Goal: Task Accomplishment & Management: Use online tool/utility

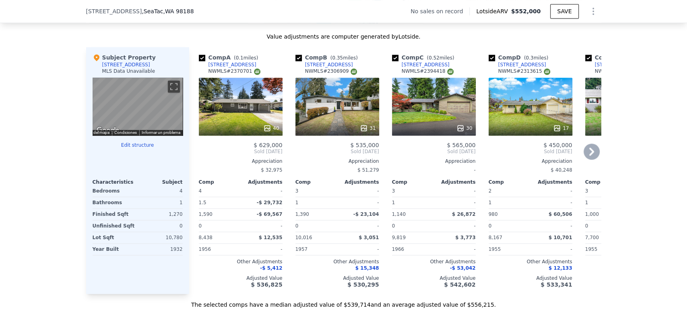
click at [245, 120] on div "40" at bounding box center [241, 107] width 84 height 58
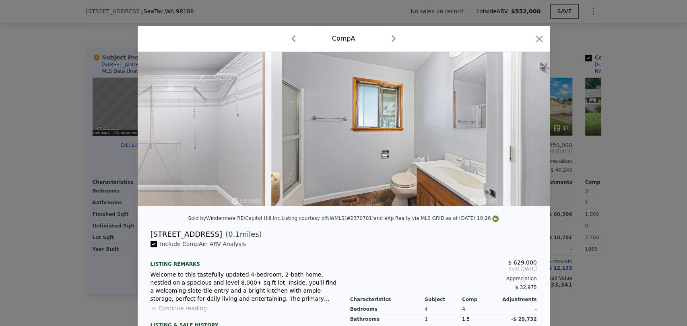
scroll to position [0, 6460]
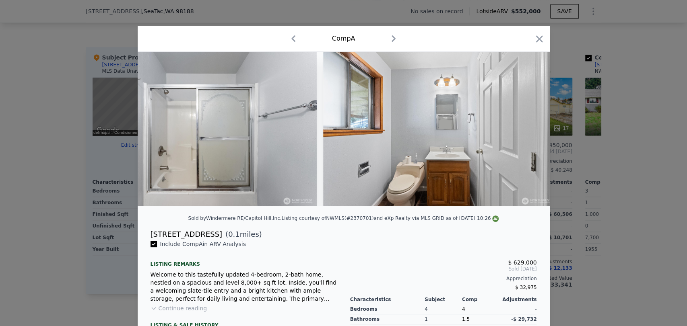
click at [103, 205] on div at bounding box center [343, 163] width 687 height 326
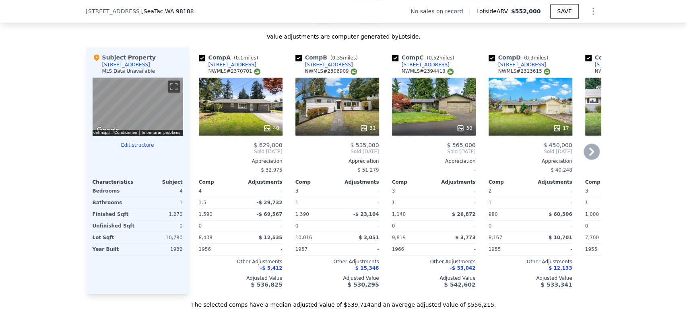
click at [336, 121] on div "31" at bounding box center [337, 107] width 84 height 58
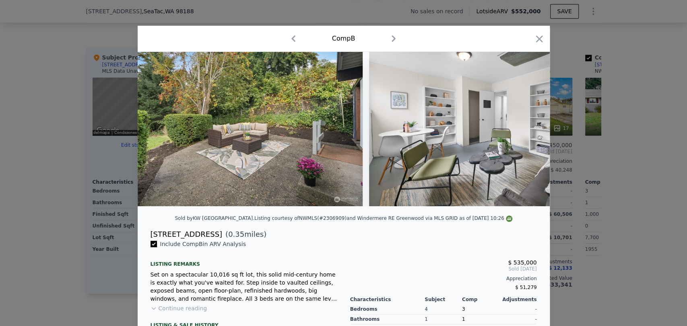
scroll to position [0, 5152]
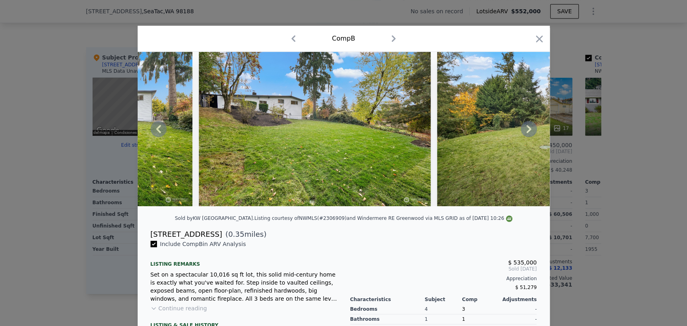
click at [144, 195] on img at bounding box center [77, 129] width 232 height 154
click at [59, 187] on div at bounding box center [343, 163] width 687 height 326
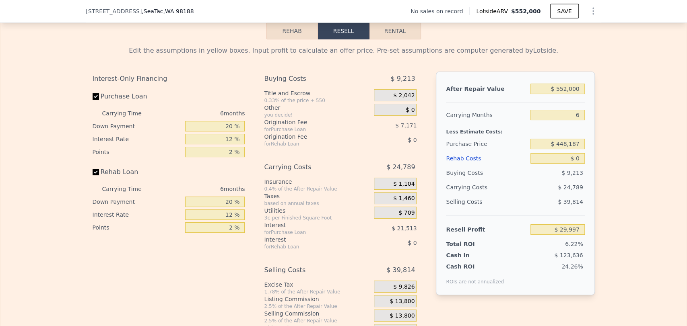
scroll to position [1114, 0]
click at [560, 94] on input "$ 552,000" at bounding box center [557, 88] width 54 height 10
click at [562, 94] on input "$ 552,000" at bounding box center [557, 88] width 54 height 10
click at [566, 94] on input "$ 552,000" at bounding box center [557, 88] width 54 height 10
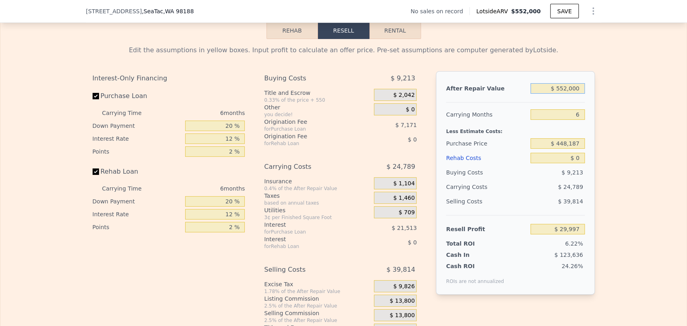
click at [564, 94] on input "$ 552,000" at bounding box center [557, 88] width 54 height 10
type input "$ 55,000"
type input "-$ 430,657"
type input "$ 550,000"
type input "$ 28,143"
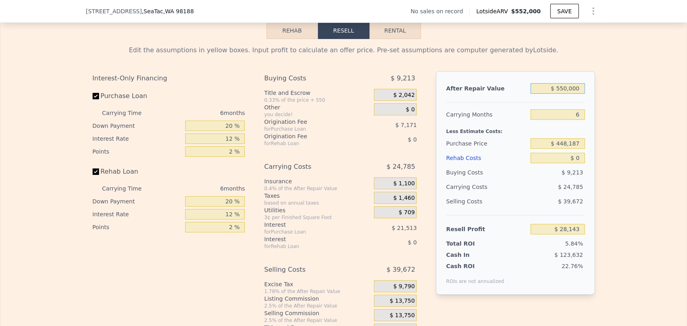
type input "$ 550,000"
click at [558, 163] on input "$ 0" at bounding box center [557, 158] width 54 height 10
click at [578, 163] on input "$ 0" at bounding box center [557, 158] width 54 height 10
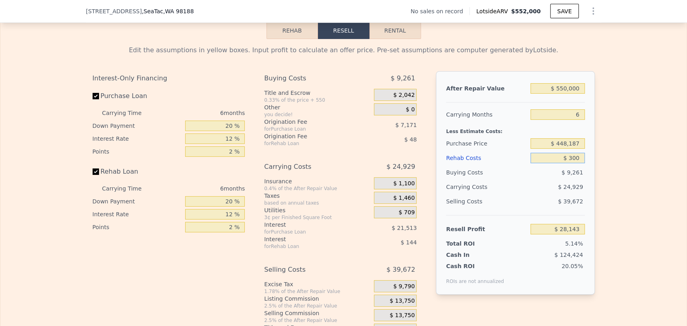
type input "$ 3,000"
type input "$ 28,113"
type input "$ 30,000"
type input "$ 24,951"
type input "$ 300,000"
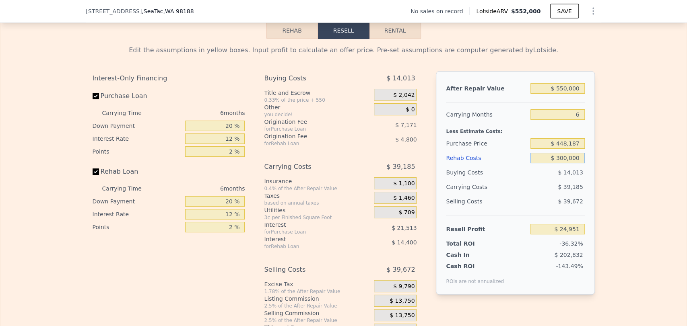
type input "-$ 291,057"
type input "$ 30,000"
type input "-$ 3,777"
type input "$ 3"
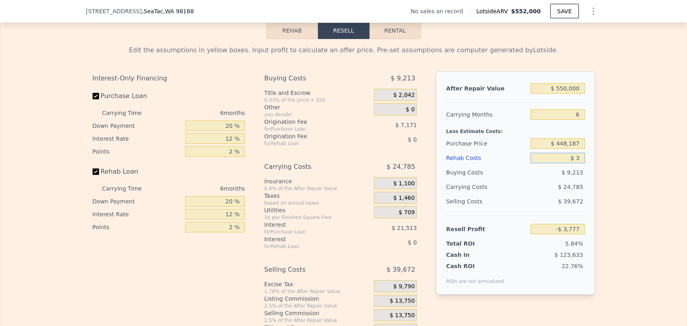
type input "$ 28,140"
type input "$ 23"
type input "$ 28,120"
type input "$ 230"
type input "$ 27,897"
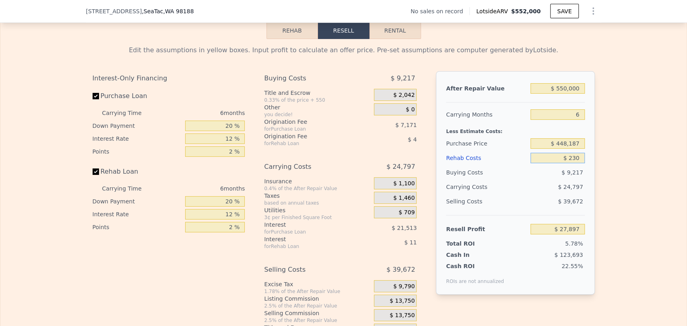
type input "$ 2,300"
type input "$ 25,698"
type input "$ 23,000"
type input "$ 3,671"
type input "$ 230,000"
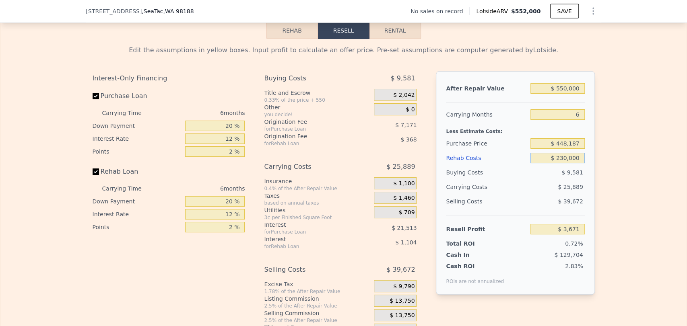
type input "-$ 216,577"
type input "$ 230,000"
click at [566, 149] on input "$ 448,187" at bounding box center [557, 143] width 54 height 10
type input "$ 150,000"
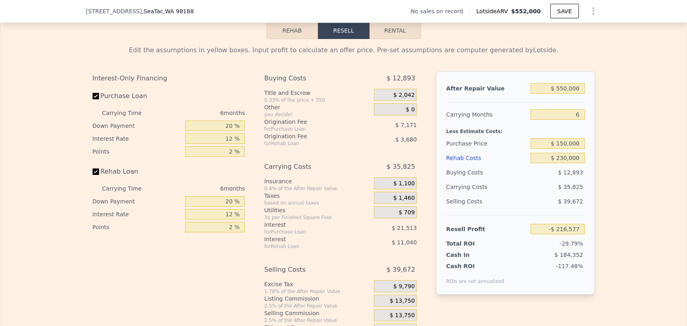
click at [508, 165] on div "Rehab Costs" at bounding box center [486, 158] width 81 height 14
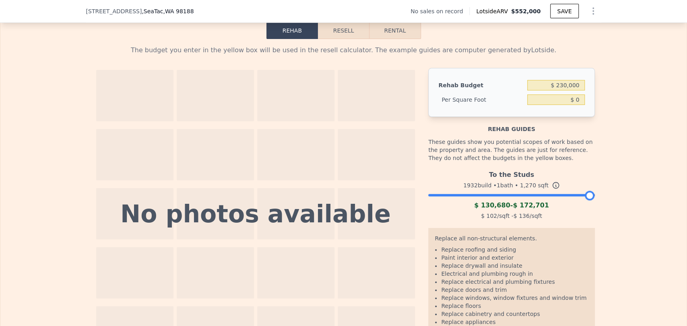
type input "$ 181.10"
click at [341, 39] on button "Resell" at bounding box center [343, 30] width 51 height 17
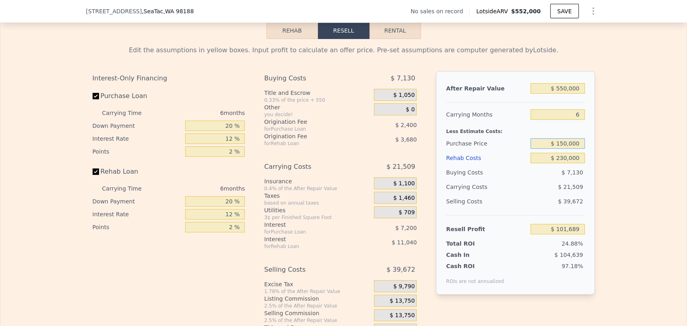
click at [565, 149] on input "$ 150,000" at bounding box center [557, 143] width 54 height 10
type input "$ 170,000"
click at [634, 164] on div "Edit the assumptions in yellow boxes. Input profit to calculate an offer price.…" at bounding box center [343, 188] width 686 height 299
type input "$ 80,343"
type input "$ 552,000"
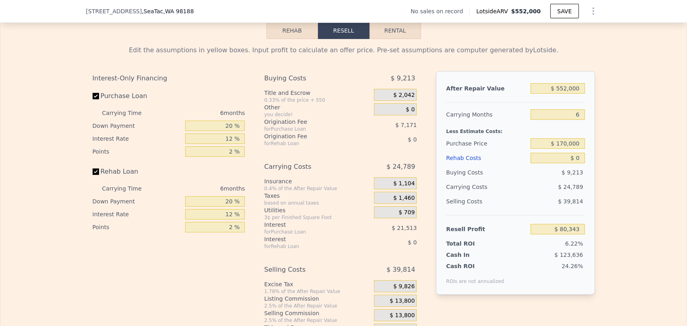
type input "$ 0"
type input "$ 29,997"
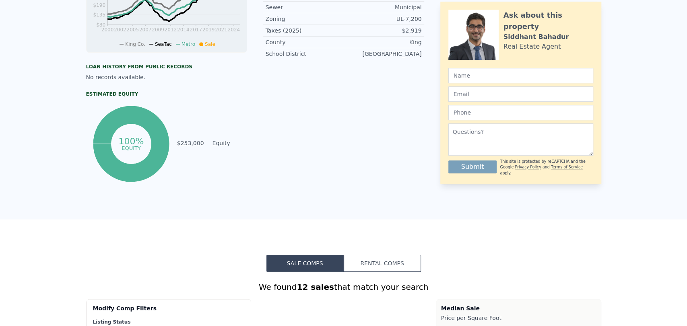
scroll to position [0, 0]
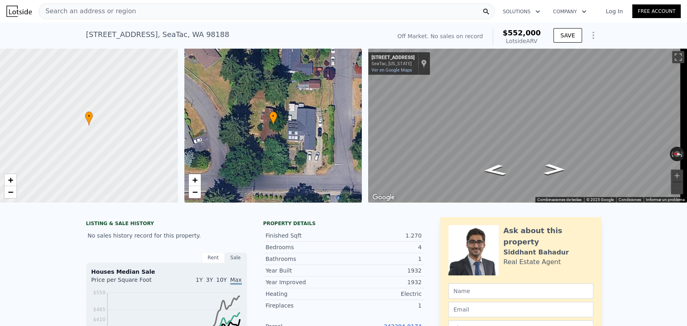
click at [129, 10] on div "Search an address or region" at bounding box center [267, 11] width 456 height 16
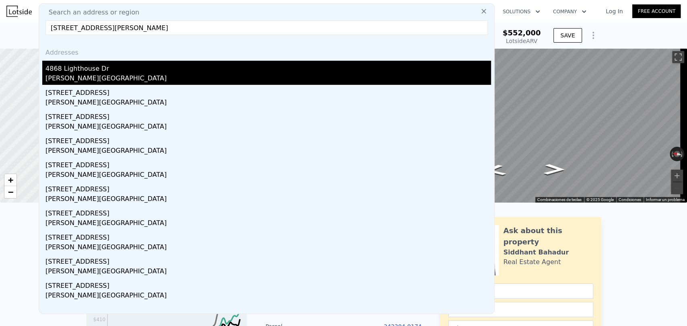
type input "4868 Lighthouse Drive, Blaine, WA 98249"
click at [271, 82] on div "Blaine, WA 98230" at bounding box center [267, 79] width 445 height 11
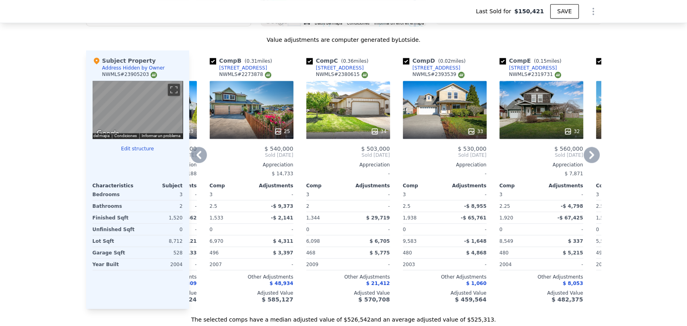
scroll to position [891, 0]
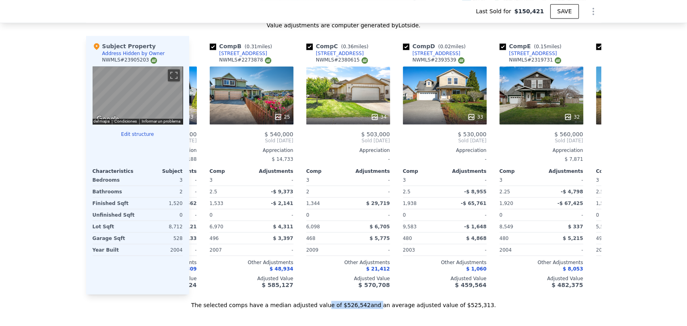
drag, startPoint x: 330, startPoint y: 314, endPoint x: 413, endPoint y: 323, distance: 83.3
click at [373, 322] on div "Search an address or region Solutions Company Open main menu Log In Free Accoun…" at bounding box center [343, 133] width 687 height 2078
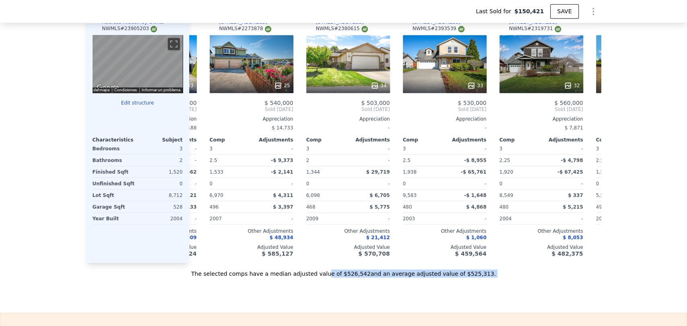
click at [461, 271] on div "The selected comps have a median adjusted value of $526,542 and an average adju…" at bounding box center [343, 270] width 515 height 14
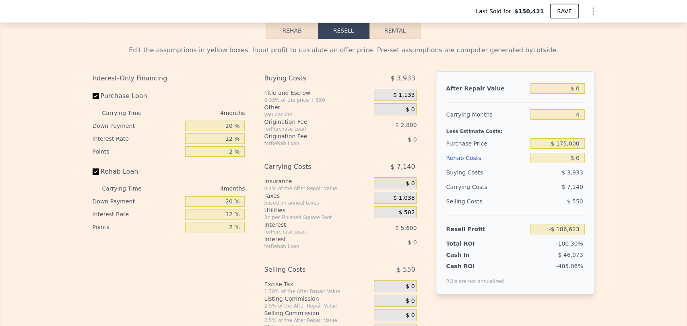
scroll to position [1295, 0]
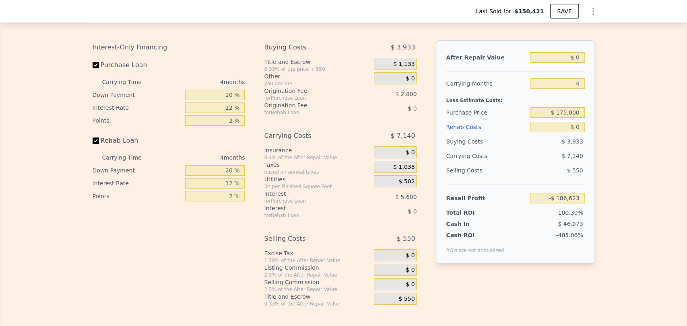
type input "$ 534,000"
type input "$ 308,682"
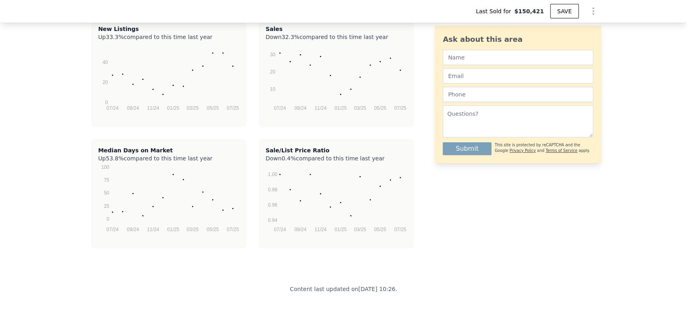
scroll to position [1698, 0]
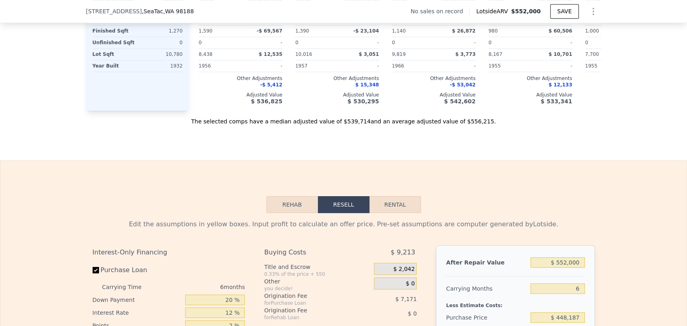
scroll to position [936, 0]
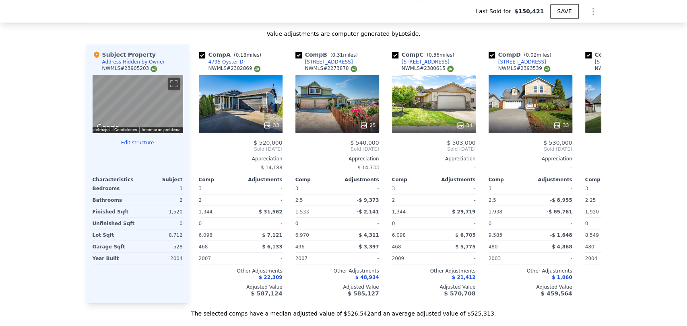
scroll to position [1121, 0]
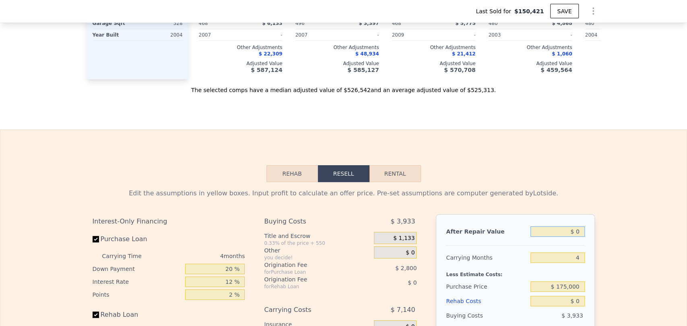
click at [548, 233] on input "$ 0" at bounding box center [557, 231] width 54 height 10
type input "$ 5"
type input "-$ 186,618"
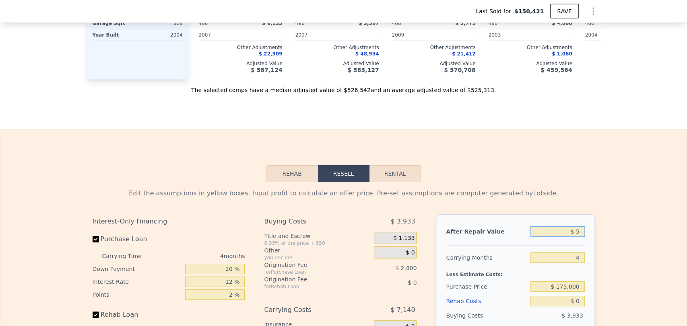
type input "$ 50"
type input "-$ 186,576"
type input "$ 500"
type input "-$ 186,161"
type input "$ 5,000"
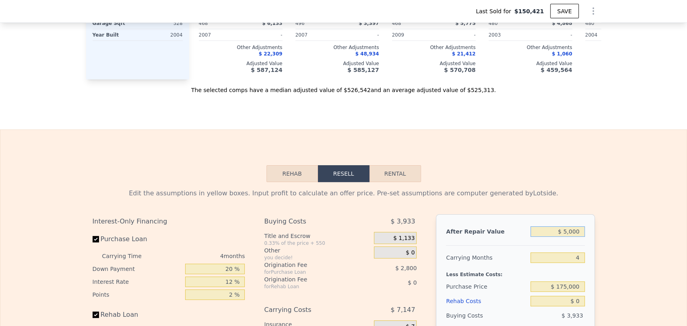
type input "-$ 181,986"
type input "$ 50,000"
type input "-$ 140,247"
type input "$ 500,000"
type input "$ 277,145"
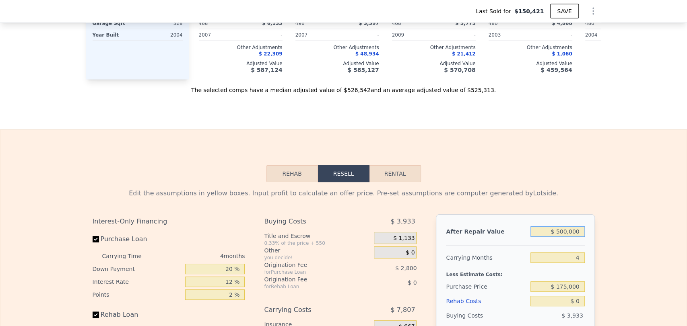
type input "$ 500,000"
click at [592, 212] on div "Edit the assumptions in yellow boxes. Input profit to calculate an offer price.…" at bounding box center [343, 331] width 515 height 299
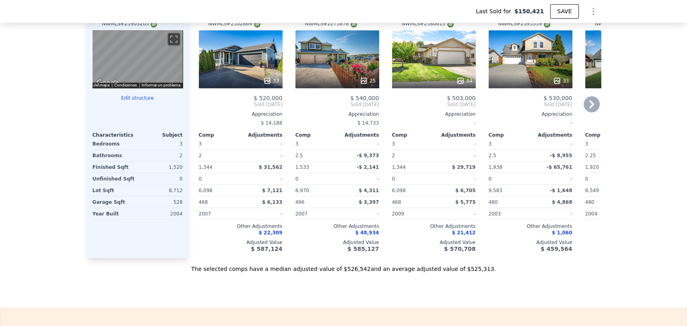
scroll to position [1166, 0]
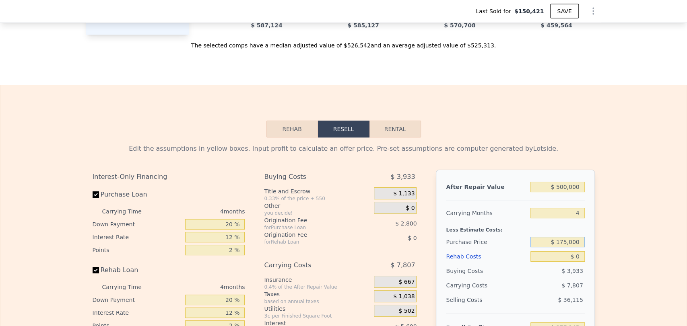
click at [563, 247] on input "$ 175,000" at bounding box center [557, 242] width 54 height 10
click at [561, 262] on input "$ 0" at bounding box center [557, 256] width 54 height 10
click at [570, 262] on input "$ 0" at bounding box center [557, 256] width 54 height 10
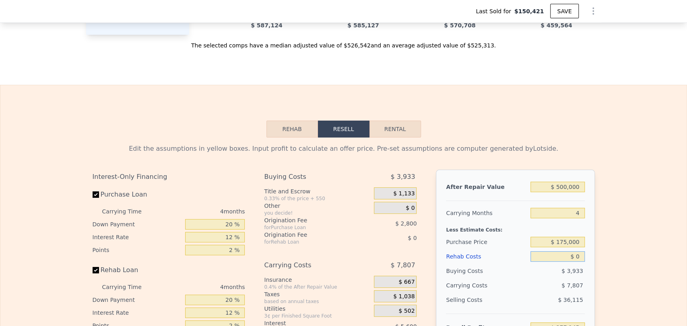
click at [575, 261] on input "$ 0" at bounding box center [557, 256] width 54 height 10
type input "$ 9"
type input "$ 277,136"
type input "$ 90"
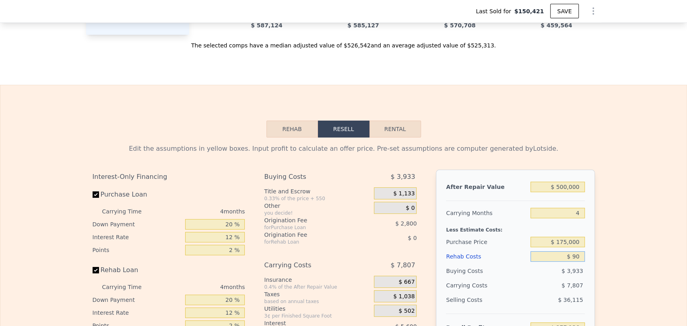
type input "$ 277,050"
type input "$ 900"
type input "$ 276,203"
type input "$ 9,000"
type input "$ 267,713"
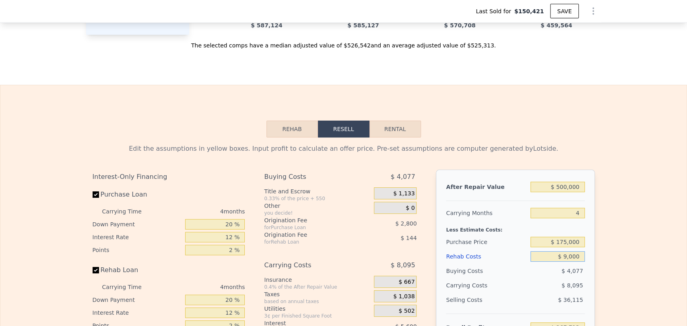
type input "$ 90,000"
type input "$ 182,825"
type input "$ 90,000"
click at [670, 255] on div "Edit the assumptions in yellow boxes. Input profit to calculate an offer price.…" at bounding box center [343, 287] width 686 height 299
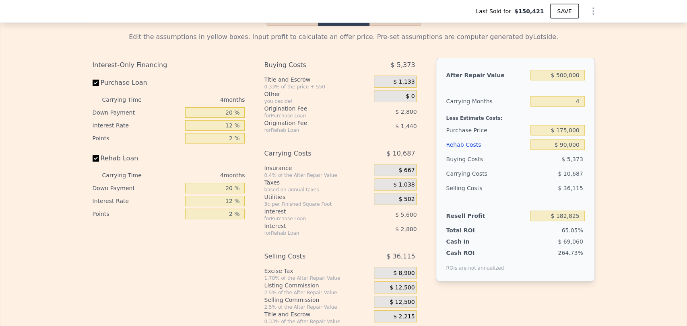
scroll to position [1300, 0]
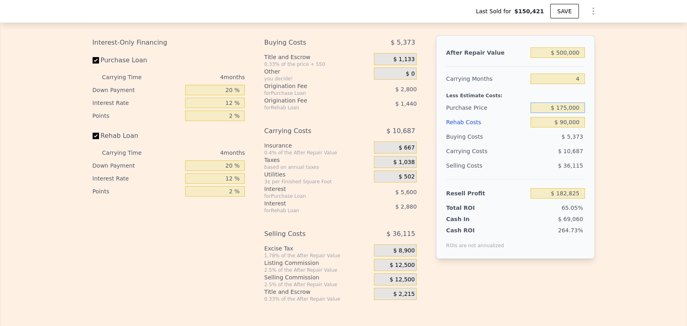
click at [570, 111] on input "$ 175,000" at bounding box center [557, 108] width 54 height 10
type input "$ 300,000"
click at [655, 140] on div "Edit the assumptions in yellow boxes. Input profit to calculate an offer price.…" at bounding box center [343, 152] width 686 height 299
type input "$ 51,409"
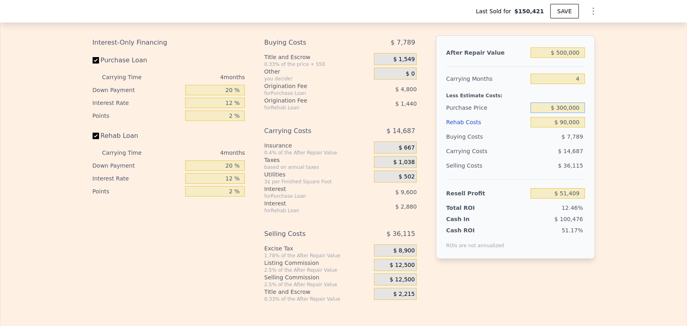
click at [564, 113] on input "$ 300,000" at bounding box center [557, 108] width 54 height 10
type input "$ 534,000"
type input "$ 0"
type input "$ 177,266"
